Goal: Task Accomplishment & Management: Use online tool/utility

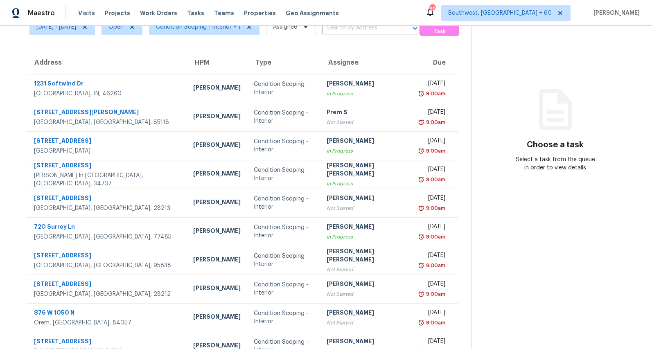
scroll to position [77, 0]
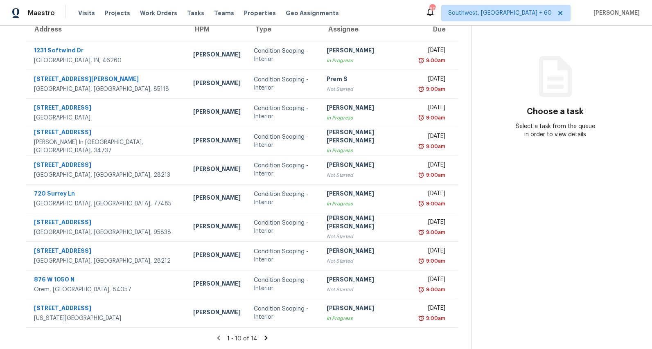
click at [264, 338] on icon at bounding box center [265, 337] width 3 height 4
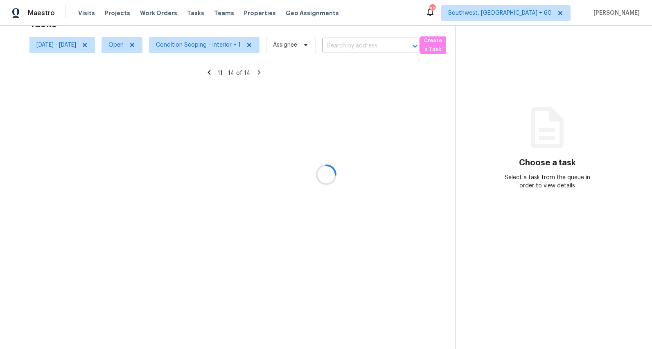
scroll to position [26, 0]
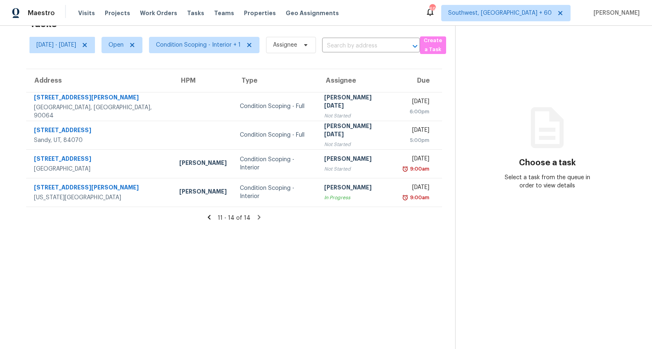
click at [213, 216] on icon at bounding box center [208, 216] width 7 height 7
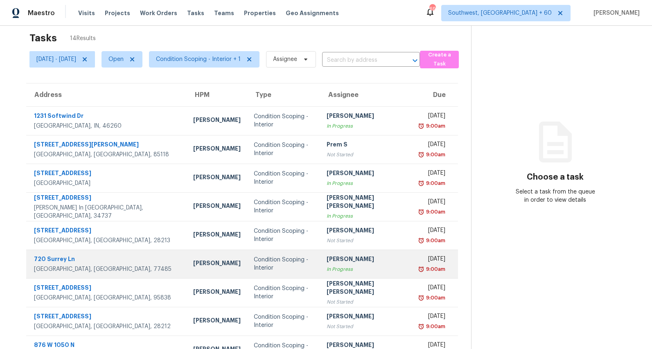
scroll to position [10, 0]
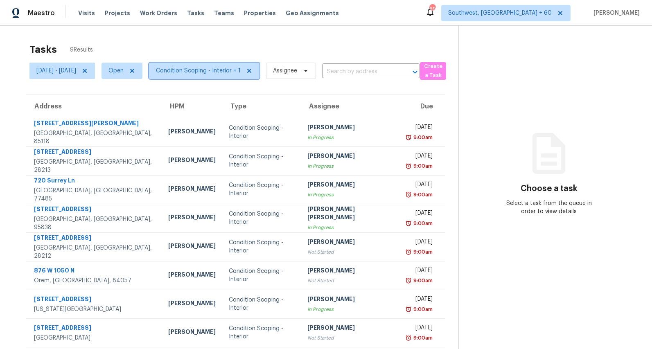
click at [226, 70] on span "Condition Scoping - Interior + 1" at bounding box center [198, 71] width 85 height 8
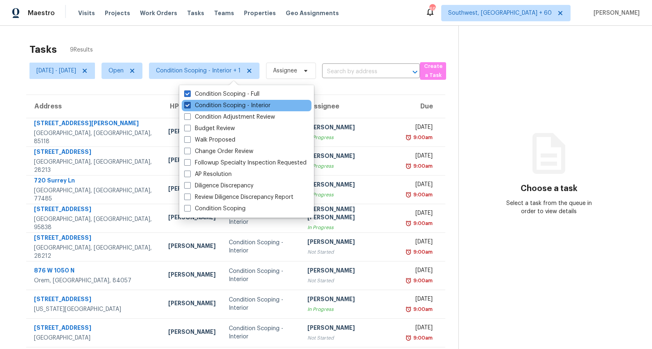
click at [232, 102] on label "Condition Scoping - Interior" at bounding box center [227, 105] width 86 height 8
click at [189, 102] on input "Condition Scoping - Interior" at bounding box center [186, 103] width 5 height 5
checkbox input "false"
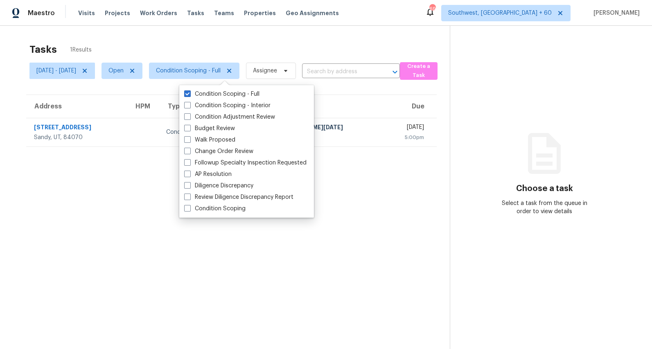
click at [210, 28] on div "Tasks 1 Results Mon, Sep 15 - Mon, Sep 15 Open Condition Scoping - Full Assigne…" at bounding box center [326, 200] width 652 height 349
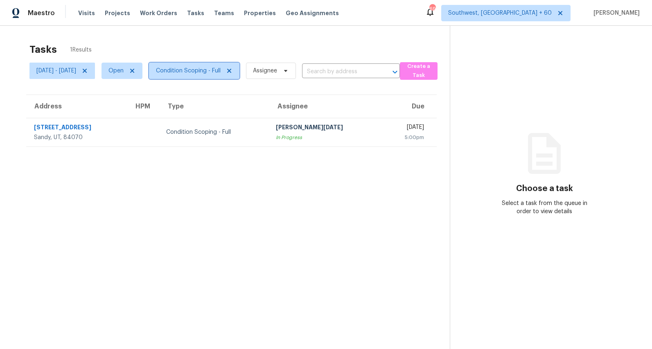
click at [220, 70] on span "Condition Scoping - Full" at bounding box center [188, 71] width 65 height 8
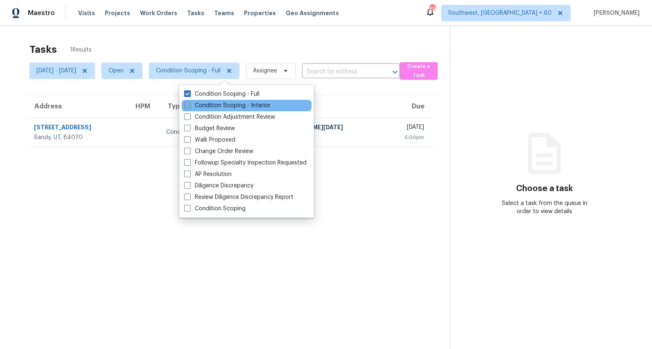
click at [231, 104] on label "Condition Scoping - Interior" at bounding box center [227, 105] width 86 height 8
click at [189, 104] on input "Condition Scoping - Interior" at bounding box center [186, 103] width 5 height 5
checkbox input "true"
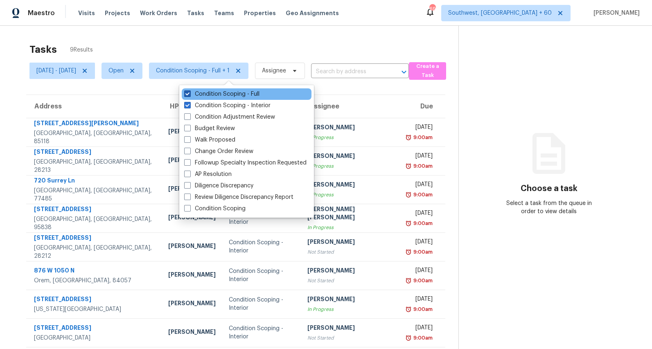
click at [229, 95] on label "Condition Scoping - Full" at bounding box center [221, 94] width 75 height 8
click at [189, 95] on input "Condition Scoping - Full" at bounding box center [186, 92] width 5 height 5
click at [229, 95] on label "Condition Scoping - Full" at bounding box center [221, 94] width 75 height 8
click at [189, 95] on input "Condition Scoping - Full" at bounding box center [186, 92] width 5 height 5
checkbox input "true"
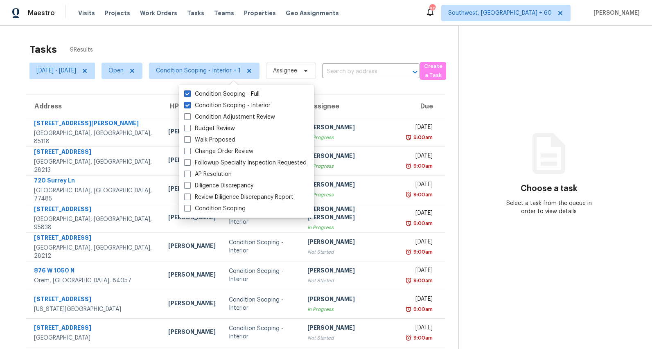
click at [191, 38] on div "Tasks 9 Results Mon, Sep 15 - Mon, Sep 15 Open Condition Scoping - Interior + 1…" at bounding box center [326, 204] width 652 height 357
